Goal: Find specific page/section: Find specific page/section

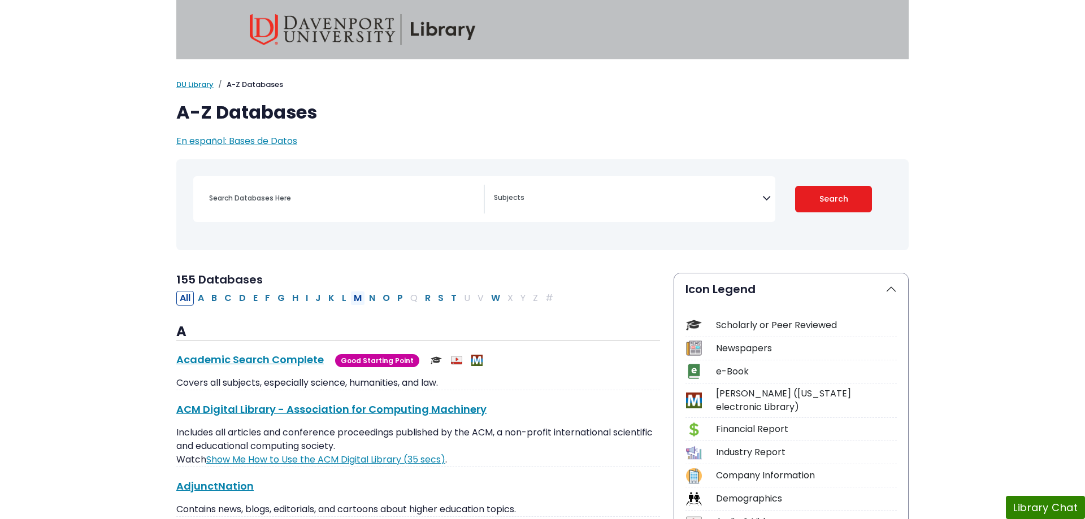
click at [359, 299] on button "M" at bounding box center [357, 298] width 15 height 15
select select "Database Subject Filter"
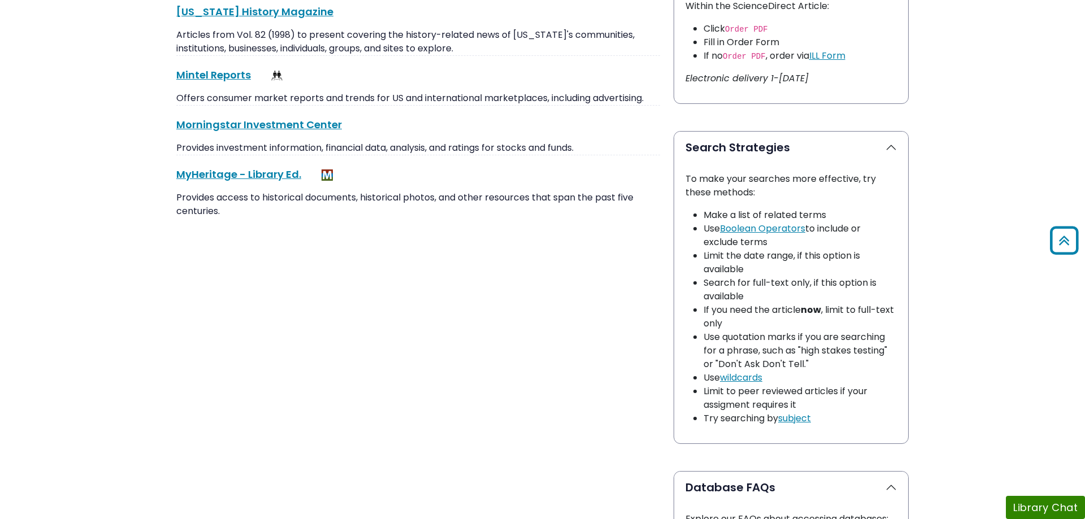
scroll to position [461, 0]
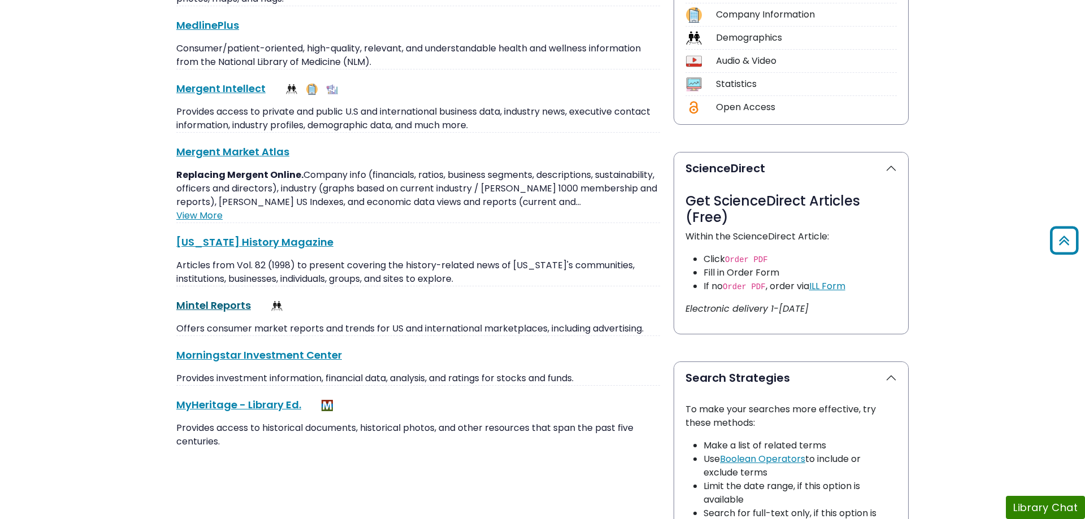
click at [198, 306] on link "Mintel Reports This link opens in a new window" at bounding box center [213, 305] width 75 height 14
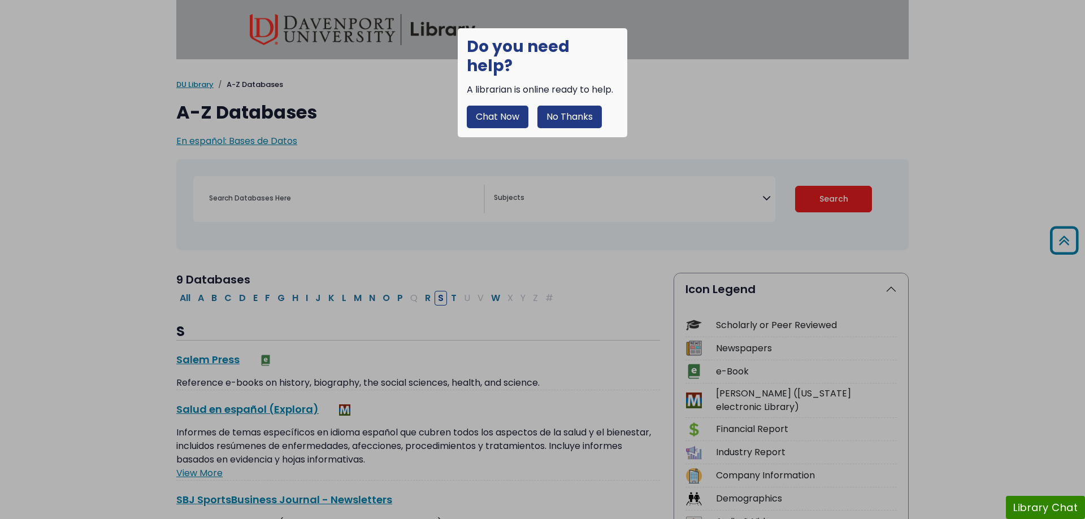
select select "Database Subject Filter"
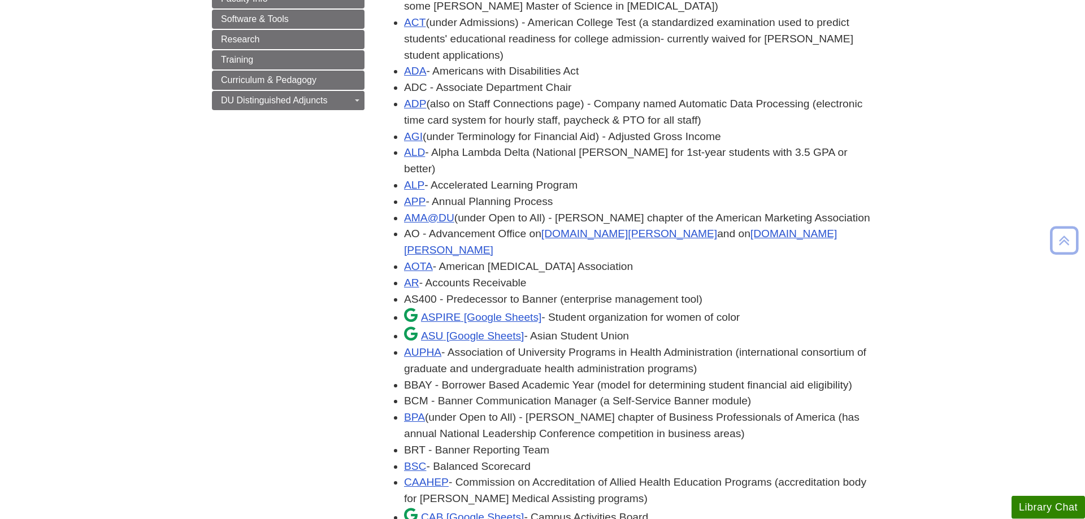
scroll to position [403, 0]
